Goal: Information Seeking & Learning: Learn about a topic

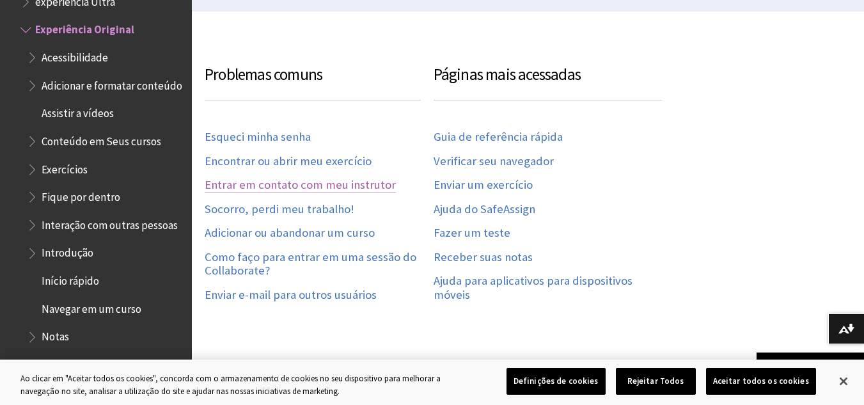
click at [322, 184] on link "Entrar em contato com meu instrutor" at bounding box center [300, 185] width 191 height 15
click at [322, 183] on link "Entrar em contato com meu instrutor" at bounding box center [300, 185] width 191 height 15
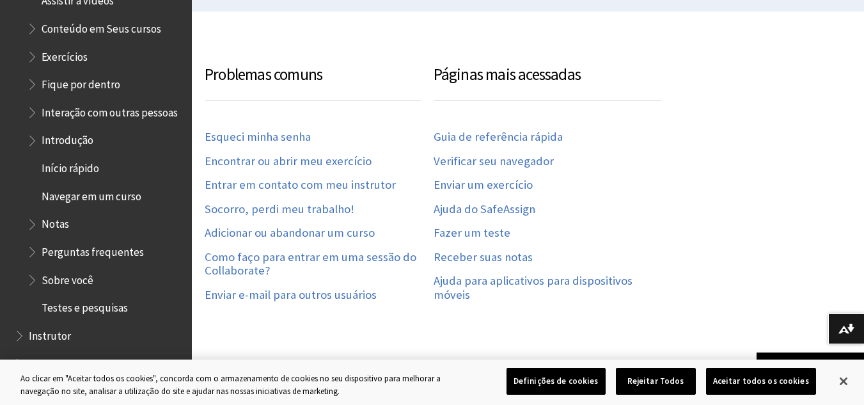
scroll to position [1519, 0]
click at [325, 207] on link "Socorro, perdi meu trabalho!" at bounding box center [280, 209] width 150 height 15
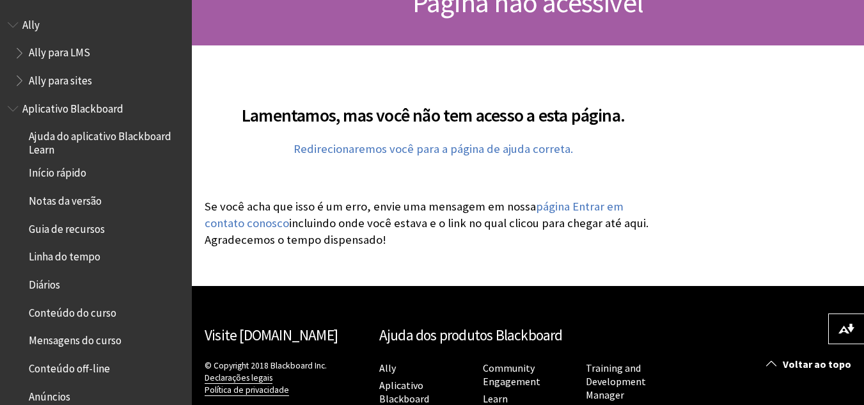
scroll to position [156, 0]
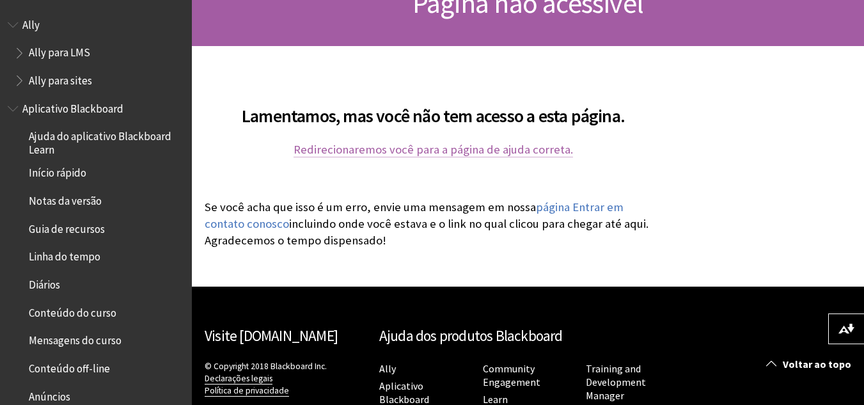
click at [366, 151] on link "Redirecionaremos você para a página de ajuda correta." at bounding box center [432, 149] width 279 height 15
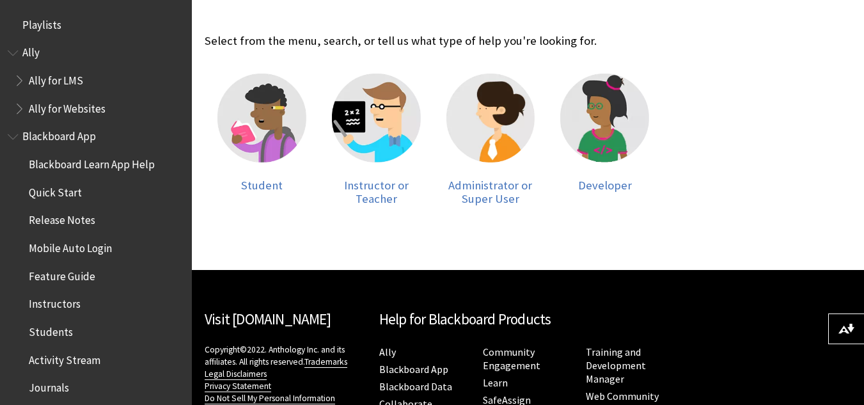
scroll to position [273, 0]
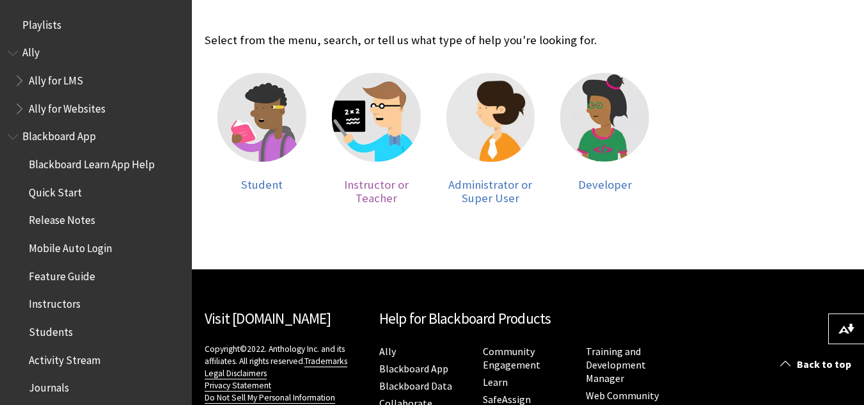
drag, startPoint x: 0, startPoint y: 0, endPoint x: 366, endPoint y: 151, distance: 395.8
click at [366, 151] on img at bounding box center [376, 117] width 89 height 89
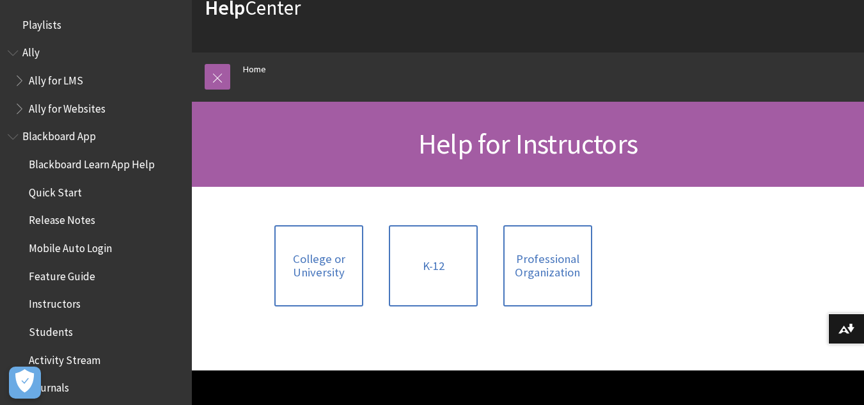
scroll to position [86, 0]
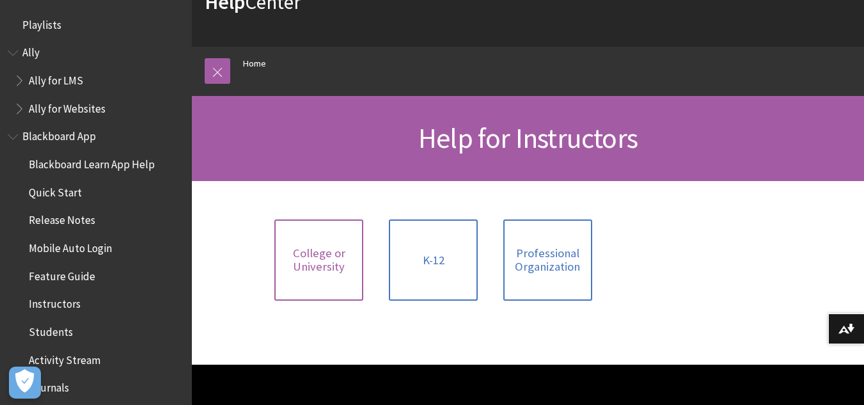
click at [309, 283] on link "College or University" at bounding box center [318, 259] width 89 height 81
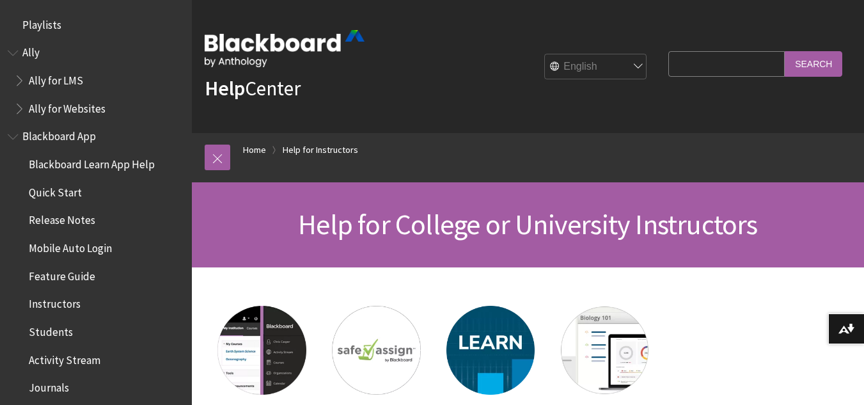
click at [601, 62] on select "English عربية Català Cymraeg Deutsch Español Suomi Français עברית Italiano 日本語 …" at bounding box center [596, 67] width 102 height 26
select select "/pt-br/Filter/Instructor/College_or_University"
click at [545, 54] on select "English عربية Català Cymraeg Deutsch Español Suomi Français עברית Italiano 日本語 …" at bounding box center [596, 67] width 102 height 26
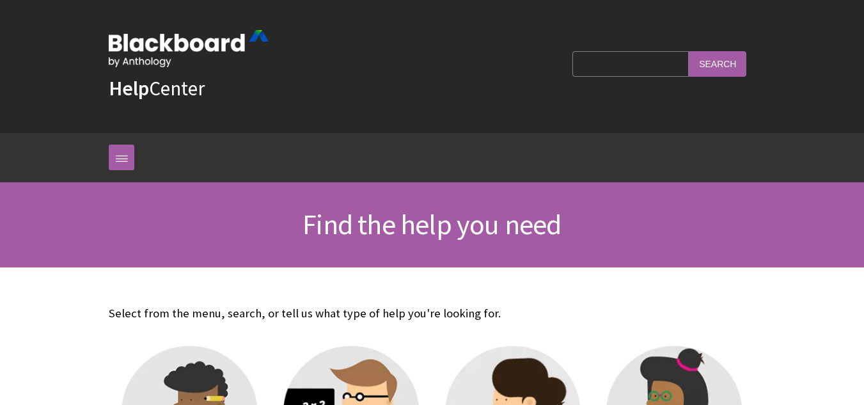
scroll to position [273, 0]
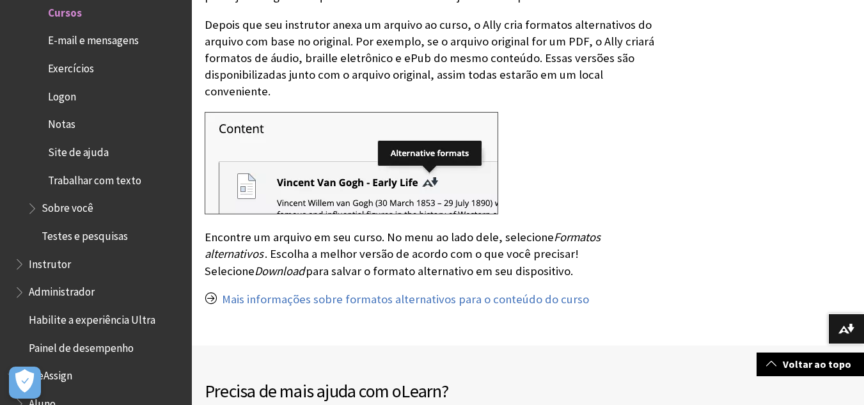
scroll to position [2389, 0]
